Goal: Task Accomplishment & Management: Use online tool/utility

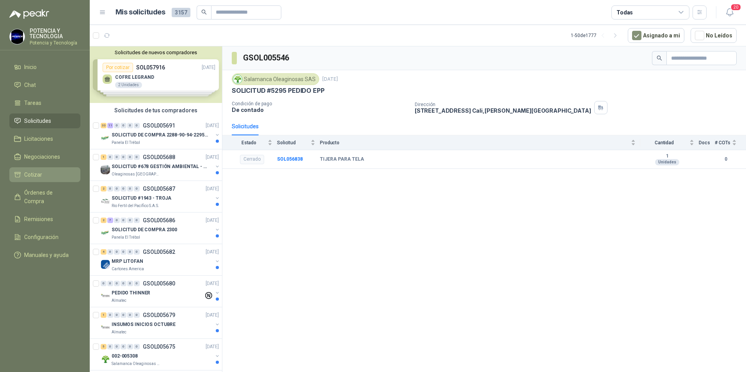
click at [43, 174] on li "Cotizar" at bounding box center [45, 175] width 62 height 9
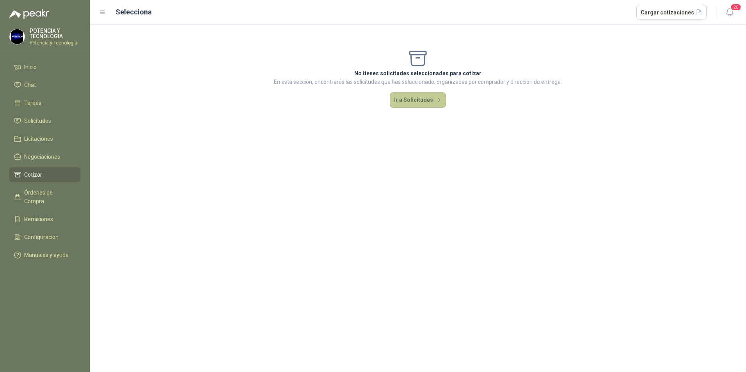
click at [420, 105] on button "Ir a Solicitudes" at bounding box center [418, 101] width 56 height 16
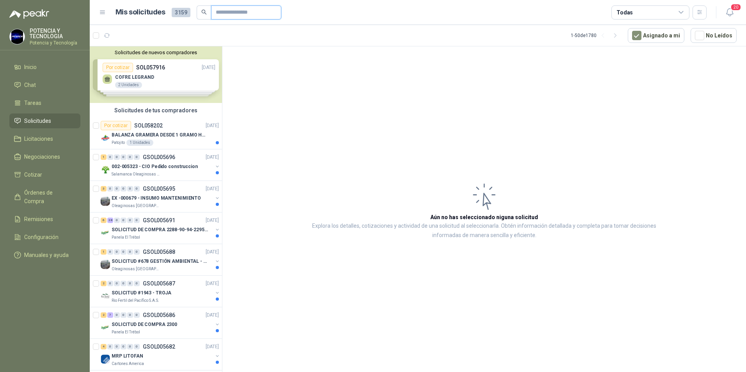
click at [242, 15] on input "text" at bounding box center [243, 12] width 55 height 13
type input "********"
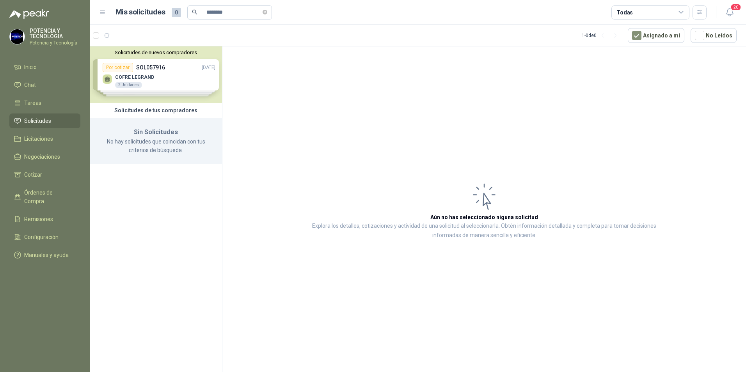
click at [150, 78] on div "Solicitudes de nuevos compradores Por cotizar SOL057916 [DATE] COFRE [PERSON_NA…" at bounding box center [156, 74] width 132 height 57
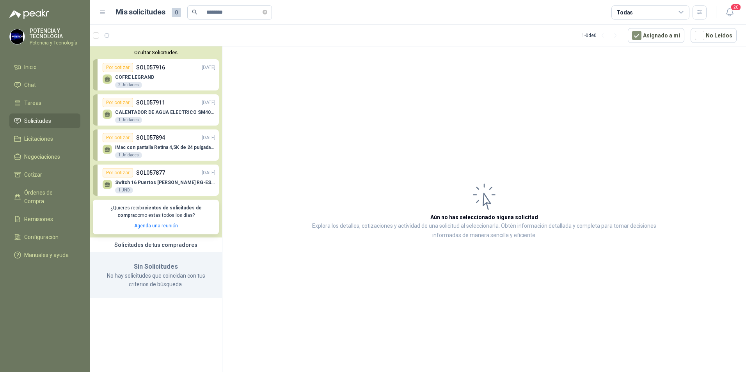
click at [233, 27] on article "1 - 0 de 0 Asignado a mi No Leídos" at bounding box center [418, 35] width 657 height 21
drag, startPoint x: 231, startPoint y: 11, endPoint x: -2, endPoint y: 0, distance: 232.5
click at [0, 0] on html "POTENCIA Y TECNOLOGIA Potencia y Tecnología Inicio Chat Tareas Solicitudes Lici…" at bounding box center [373, 186] width 746 height 372
drag, startPoint x: 226, startPoint y: 14, endPoint x: 0, endPoint y: 5, distance: 226.6
click at [0, 4] on html "POTENCIA Y TECNOLOGIA Potencia y Tecnología Inicio Chat Tareas Solicitudes Lici…" at bounding box center [373, 186] width 746 height 372
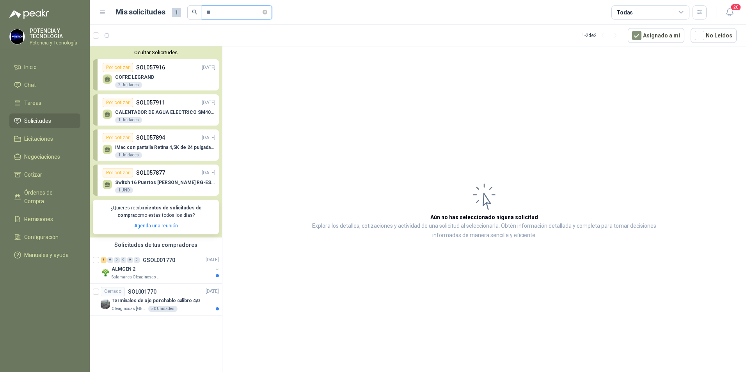
type input "*"
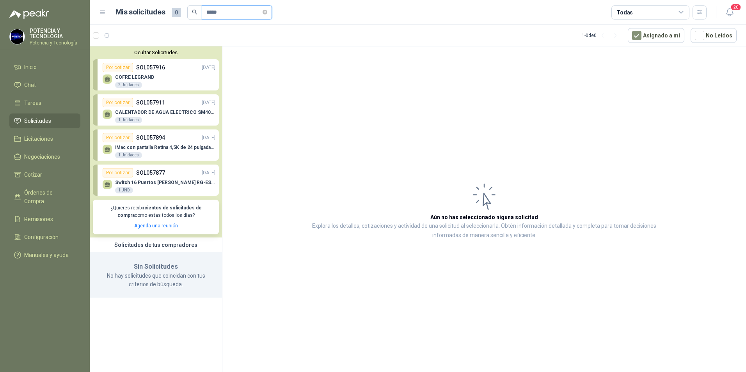
type input "*****"
drag, startPoint x: 237, startPoint y: 11, endPoint x: -2, endPoint y: -18, distance: 239.8
click at [0, 0] on html "POTENCIA Y TECNOLOGIA Potencia y Tecnología Inicio Chat Tareas Solicitudes Lici…" at bounding box center [373, 186] width 746 height 372
type input "********"
click at [190, 260] on div "1 0 0 0 0 0 GSOL004314 [DATE]" at bounding box center [161, 260] width 120 height 9
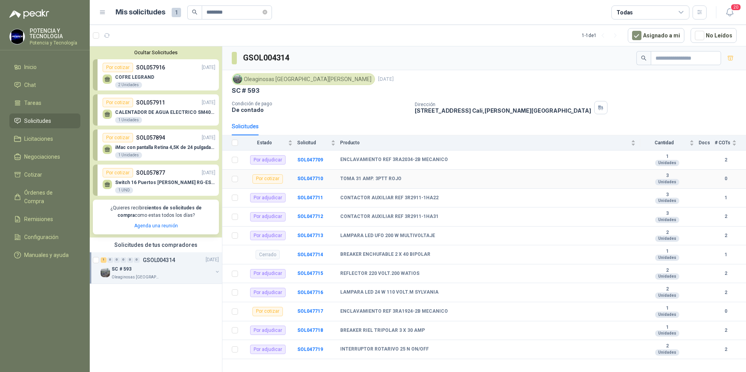
click at [265, 178] on div "Por cotizar" at bounding box center [268, 178] width 30 height 9
click at [309, 178] on b "SOL047710" at bounding box center [310, 178] width 26 height 5
